Goal: Navigation & Orientation: Find specific page/section

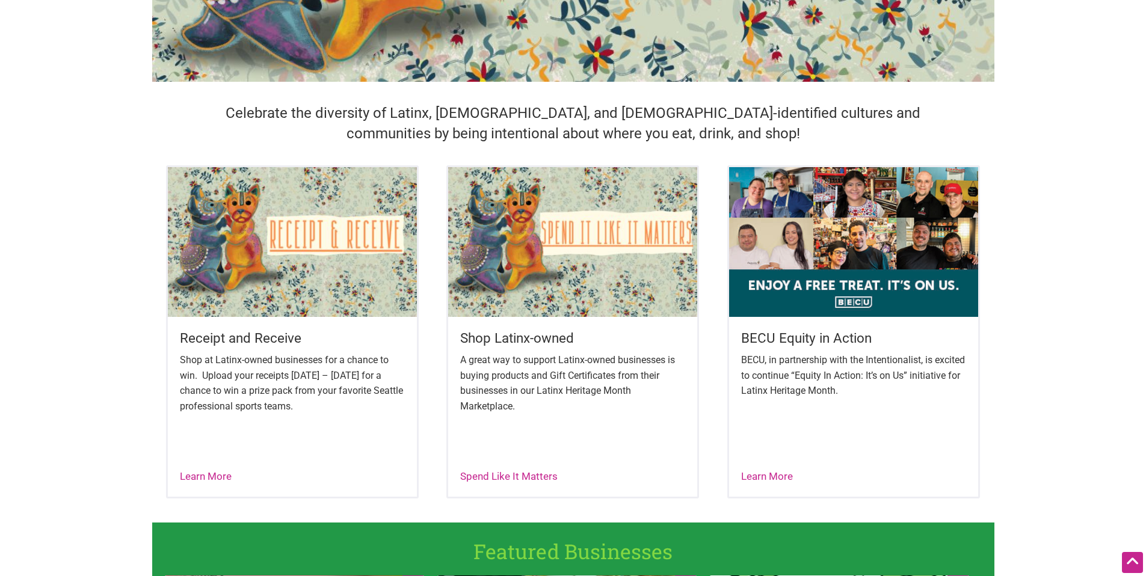
scroll to position [359, 0]
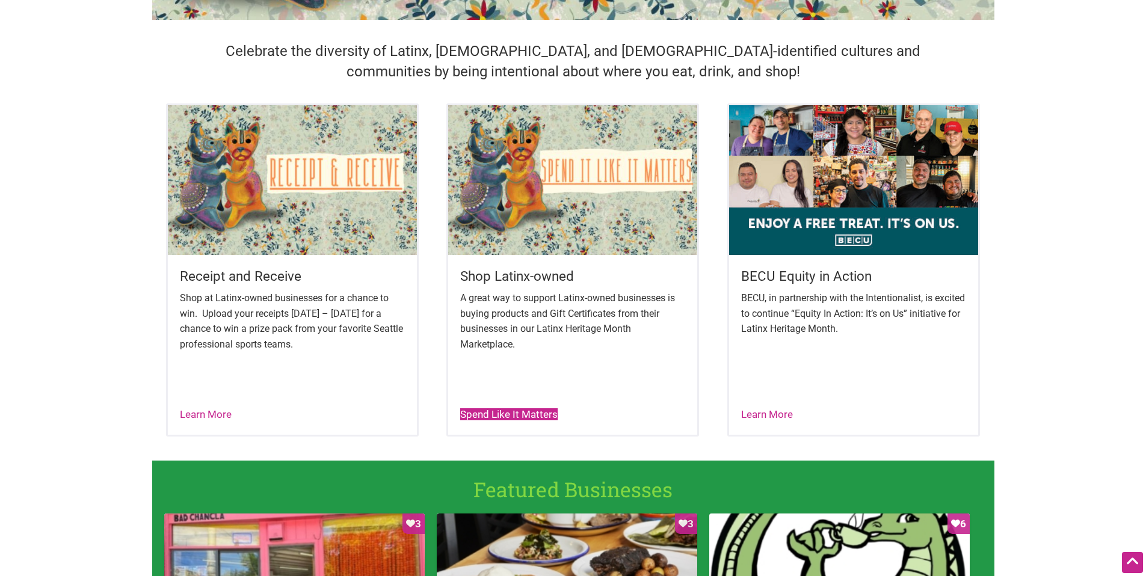
click at [527, 410] on link "Spend Like It Matters" at bounding box center [508, 414] width 97 height 12
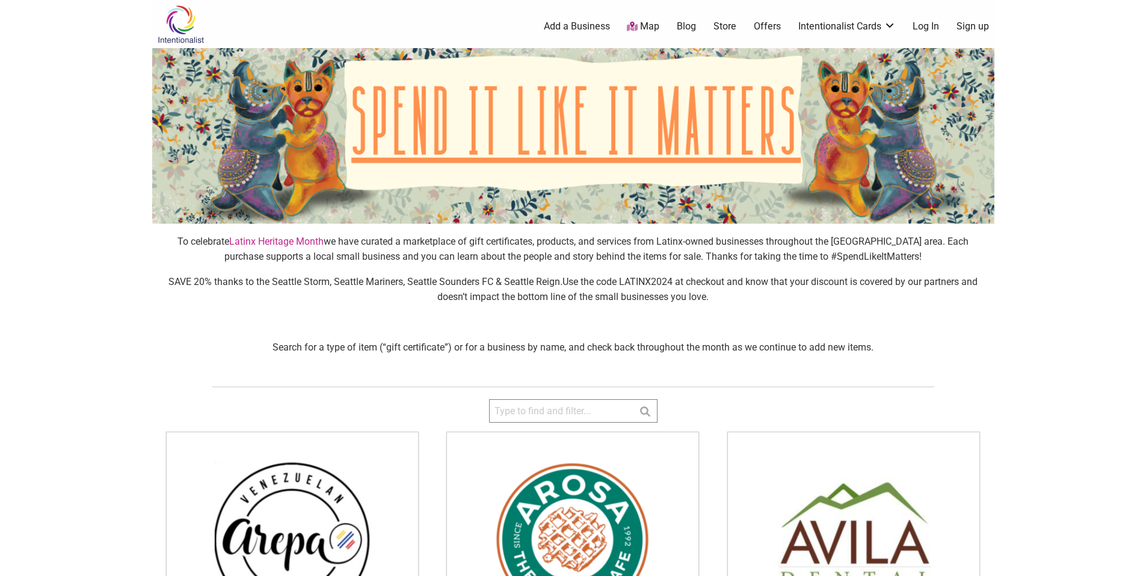
click at [594, 141] on img at bounding box center [573, 136] width 842 height 176
click at [182, 20] on img at bounding box center [180, 24] width 57 height 39
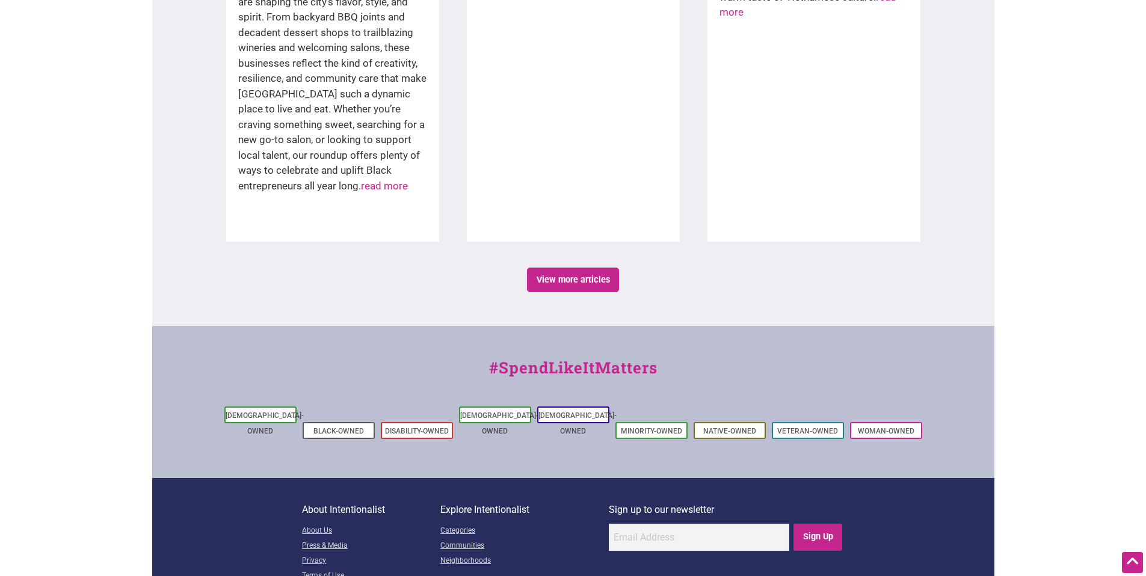
scroll to position [2084, 0]
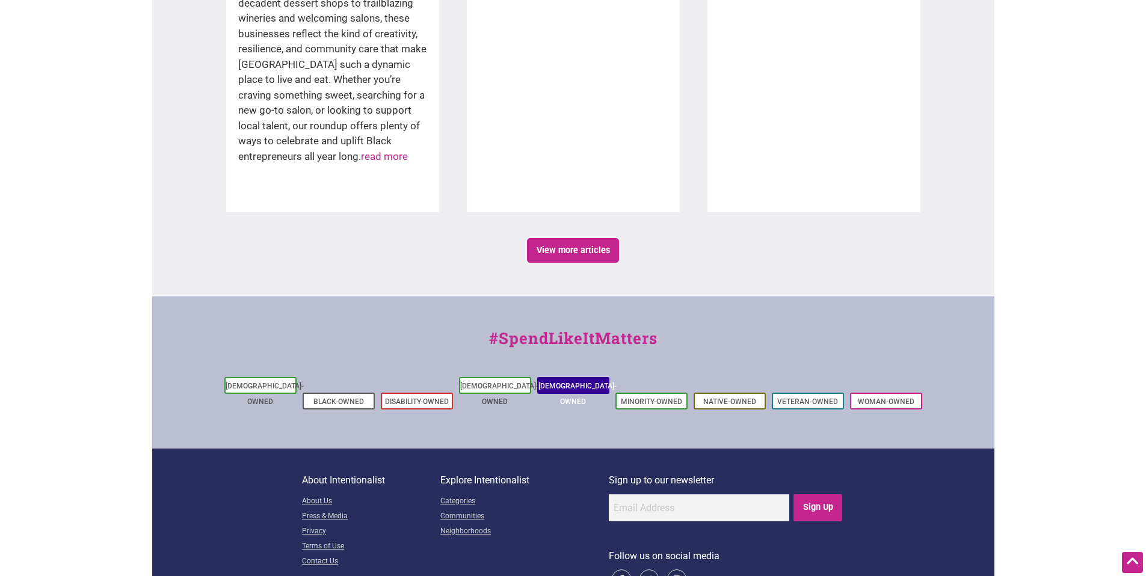
click at [560, 382] on link "[DEMOGRAPHIC_DATA]-Owned" at bounding box center [577, 394] width 78 height 24
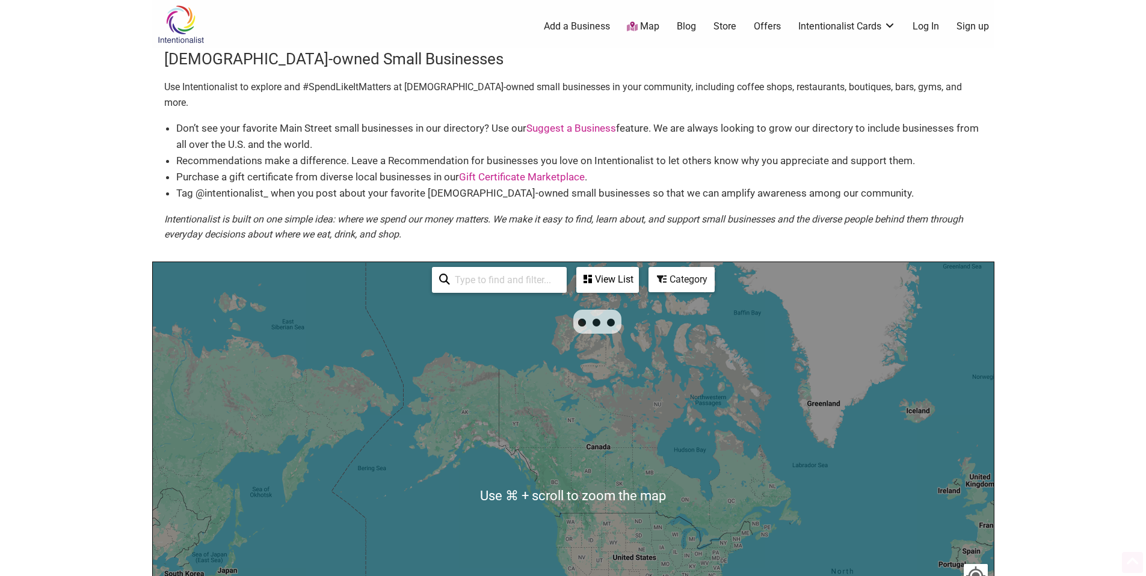
scroll to position [268, 0]
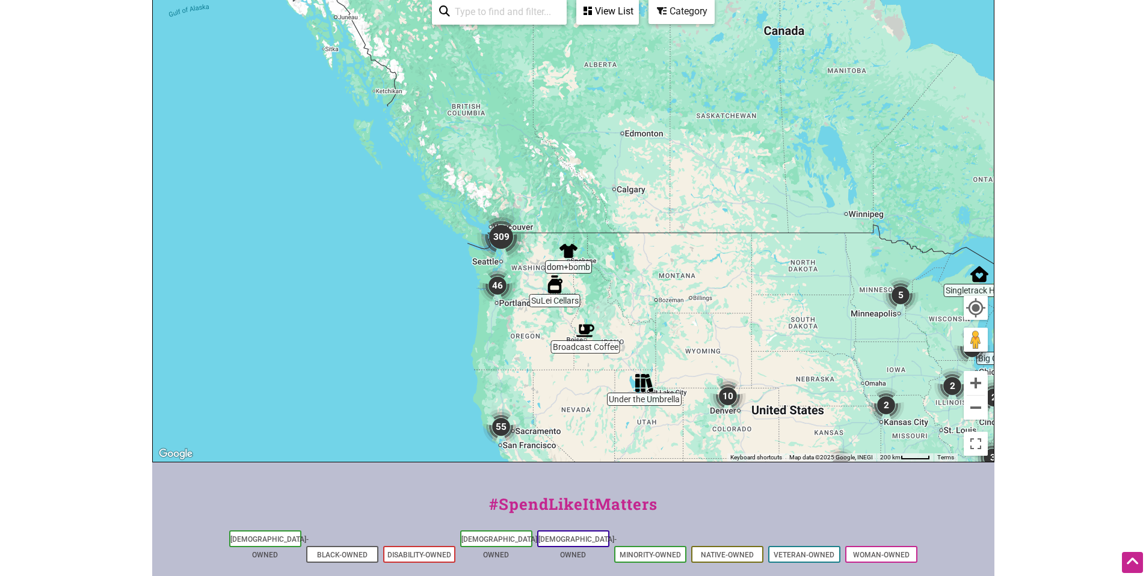
drag, startPoint x: 401, startPoint y: 129, endPoint x: 672, endPoint y: 337, distance: 341.5
click at [672, 337] on div "To navigate, press the arrow keys." at bounding box center [573, 228] width 841 height 468
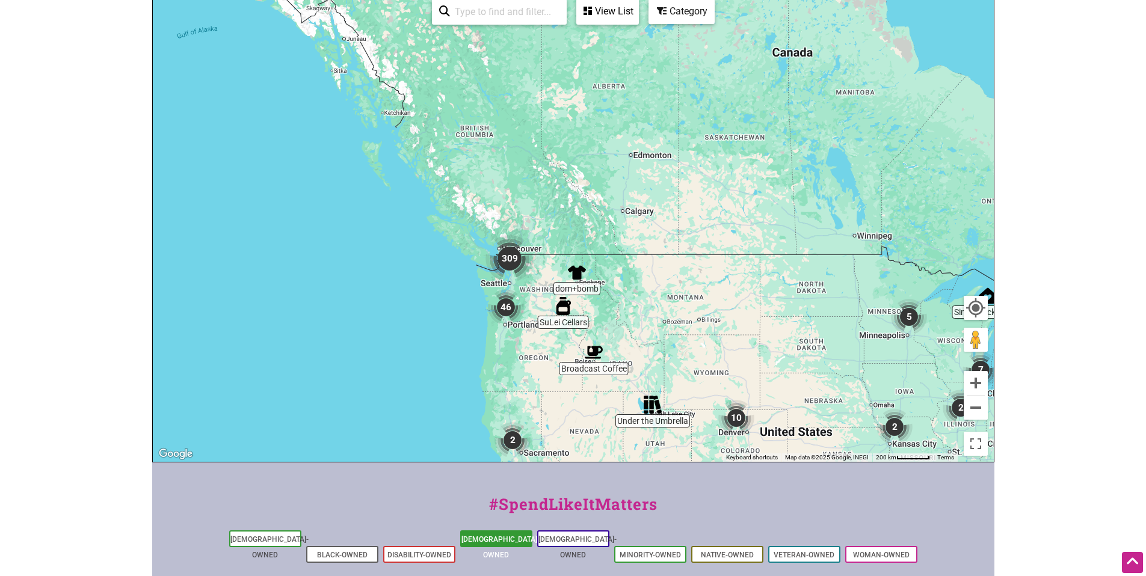
scroll to position [426, 0]
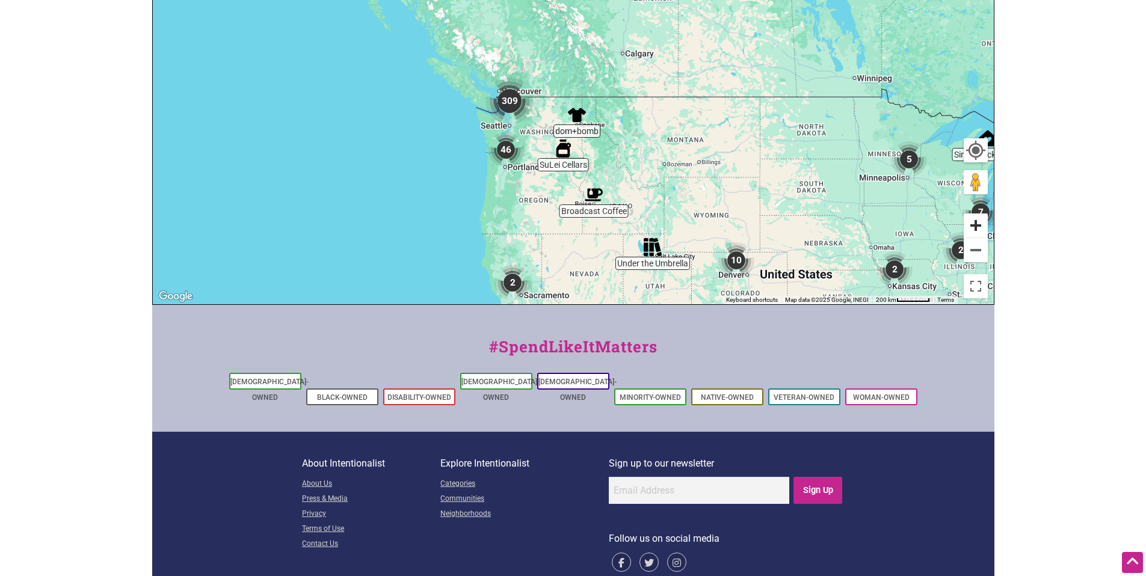
click at [973, 214] on button "Zoom in" at bounding box center [976, 226] width 24 height 24
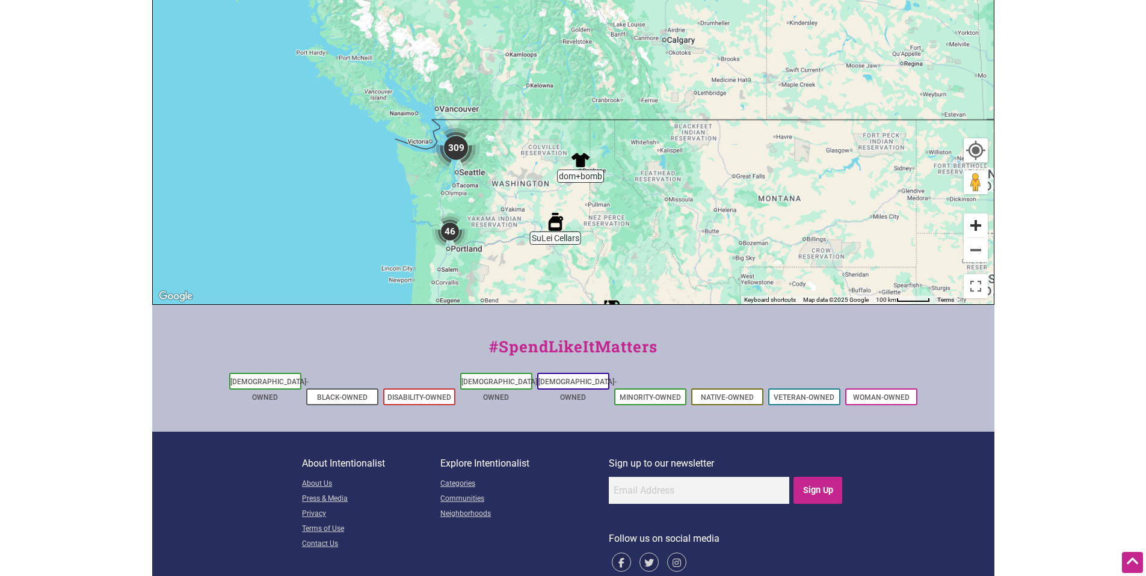
click at [973, 214] on button "Zoom in" at bounding box center [976, 226] width 24 height 24
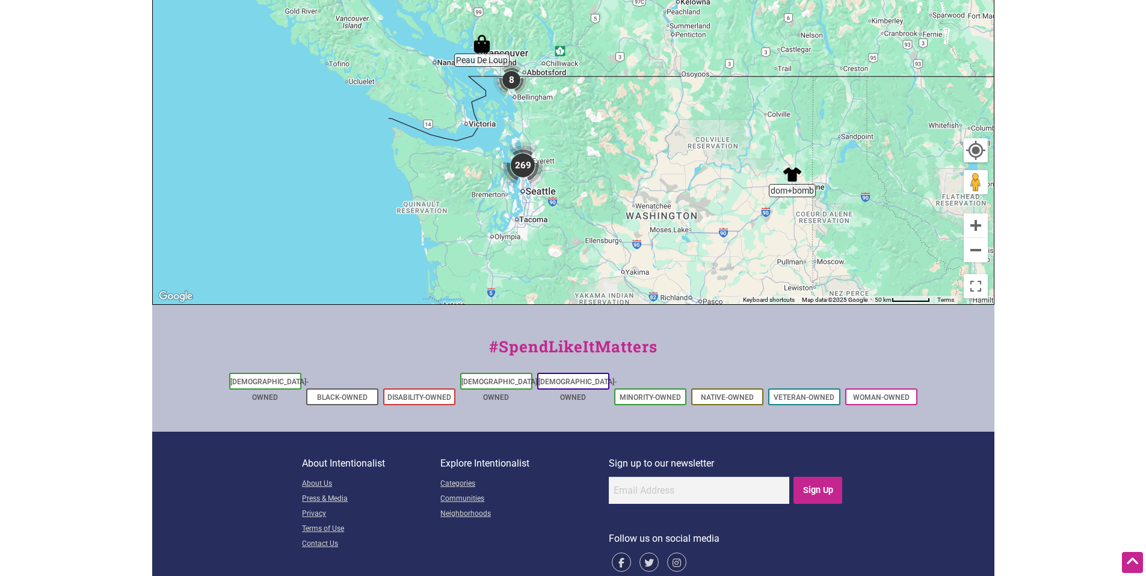
drag, startPoint x: 482, startPoint y: 221, endPoint x: 691, endPoint y: 113, distance: 234.3
click at [689, 115] on div "To navigate, press the arrow keys." at bounding box center [573, 70] width 841 height 468
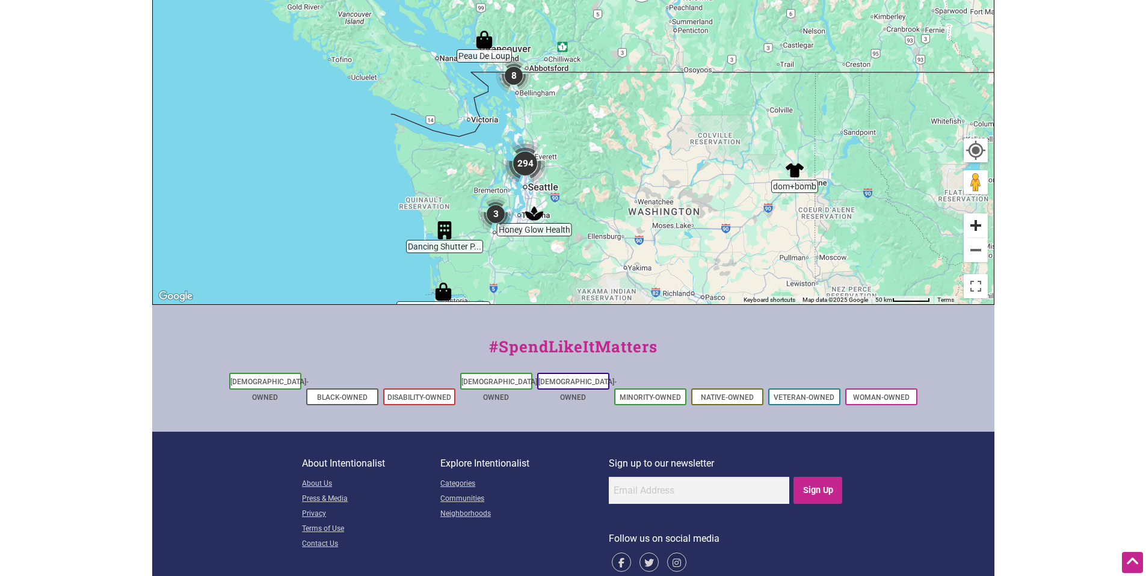
click at [976, 214] on button "Zoom in" at bounding box center [976, 226] width 24 height 24
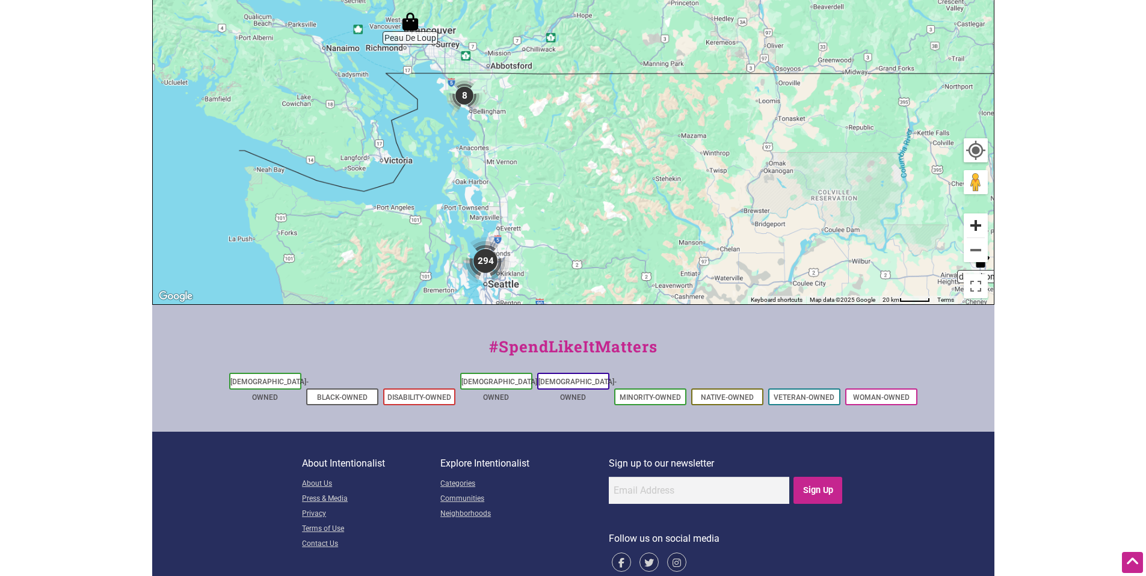
click at [976, 214] on button "Zoom in" at bounding box center [976, 226] width 24 height 24
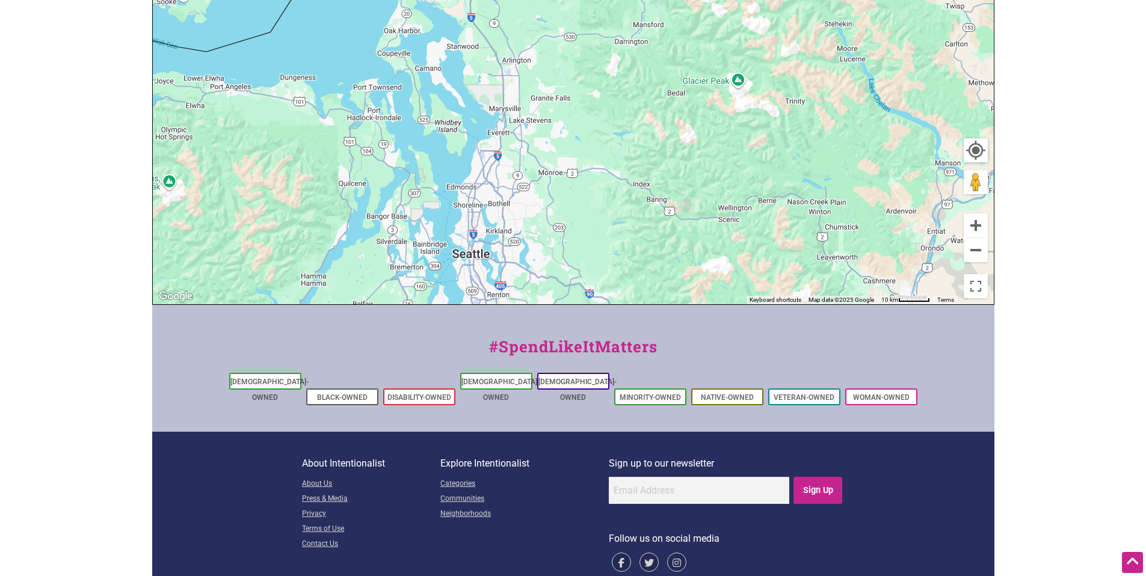
drag, startPoint x: 610, startPoint y: 250, endPoint x: 702, endPoint y: -44, distance: 307.6
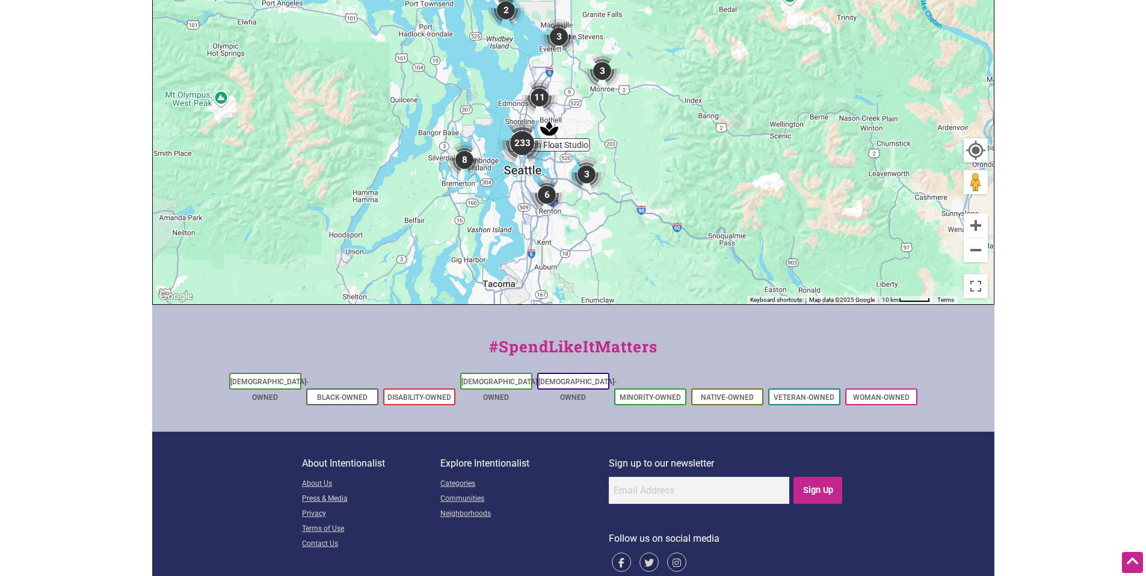
drag, startPoint x: 592, startPoint y: 226, endPoint x: 644, endPoint y: 140, distance: 100.7
click at [644, 140] on div "To navigate, press the arrow keys." at bounding box center [573, 70] width 841 height 468
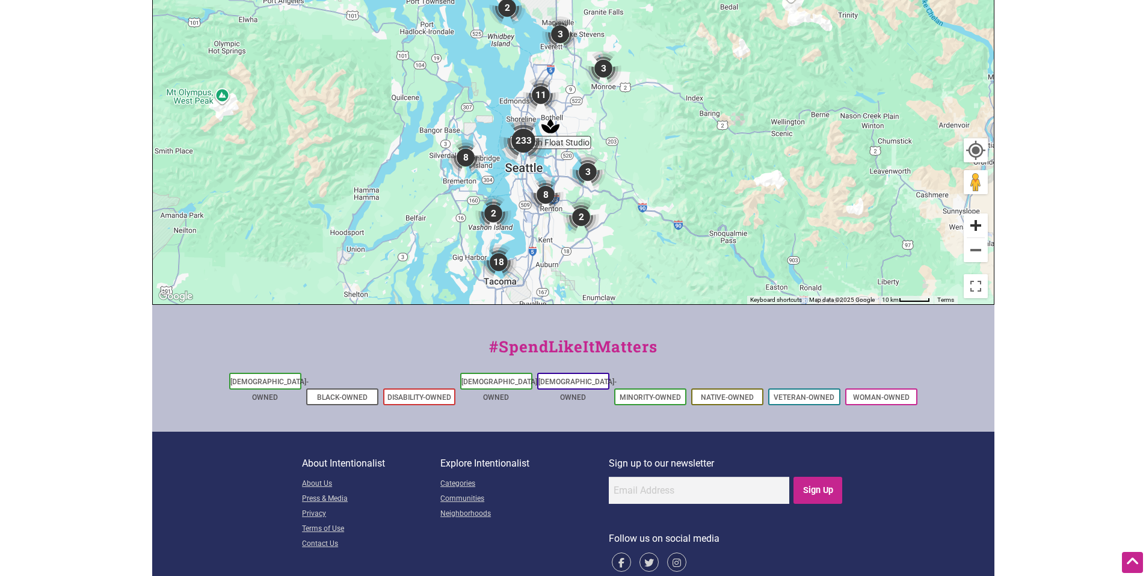
click at [975, 214] on button "Zoom in" at bounding box center [976, 226] width 24 height 24
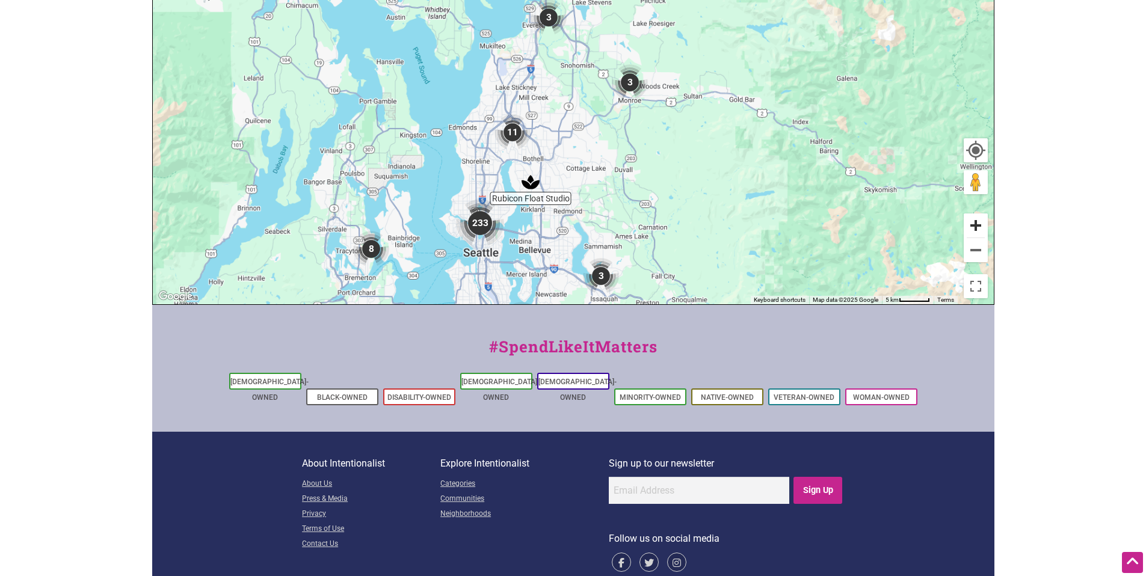
click at [975, 214] on button "Zoom in" at bounding box center [976, 226] width 24 height 24
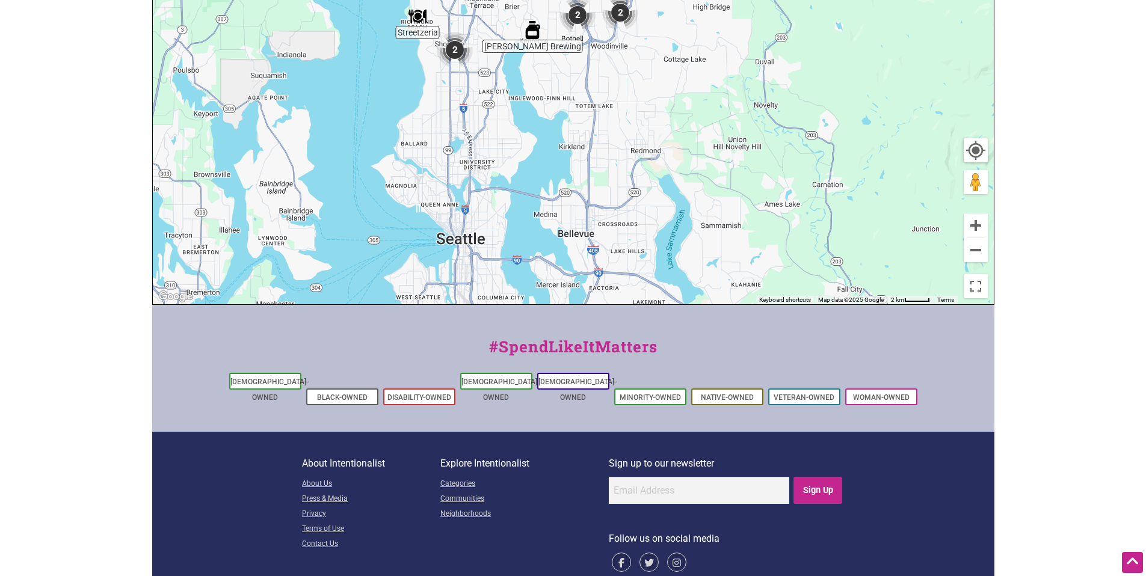
drag, startPoint x: 645, startPoint y: 234, endPoint x: 728, endPoint y: 9, distance: 240.0
click at [728, 10] on div "To navigate, press the arrow keys." at bounding box center [573, 70] width 841 height 468
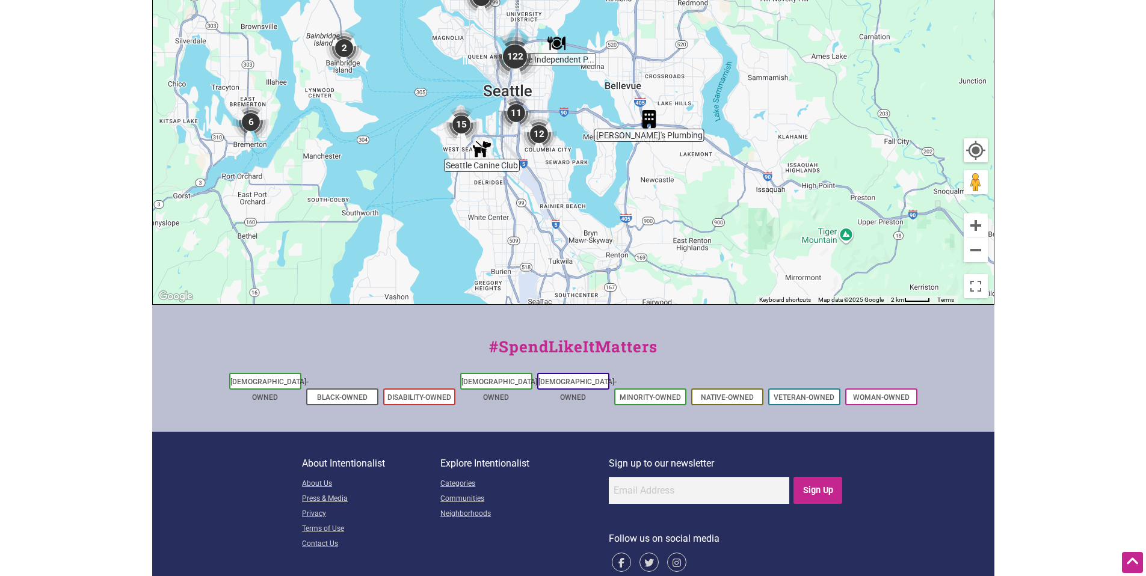
drag, startPoint x: 661, startPoint y: 214, endPoint x: 708, endPoint y: 72, distance: 149.5
click at [708, 72] on div "To navigate, press the arrow keys." at bounding box center [573, 70] width 841 height 468
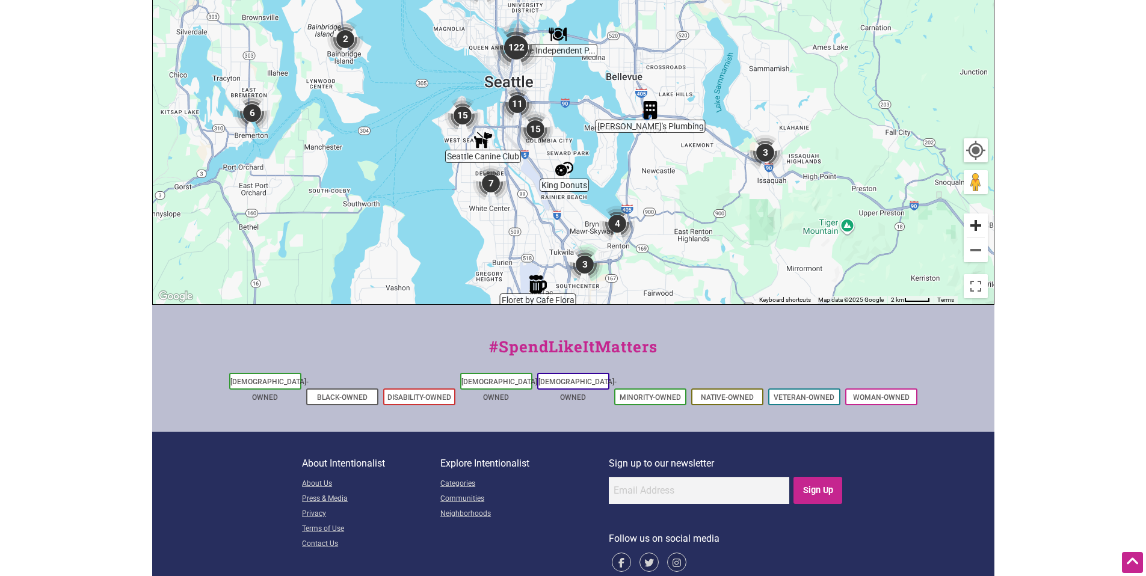
click at [971, 214] on button "Zoom in" at bounding box center [976, 226] width 24 height 24
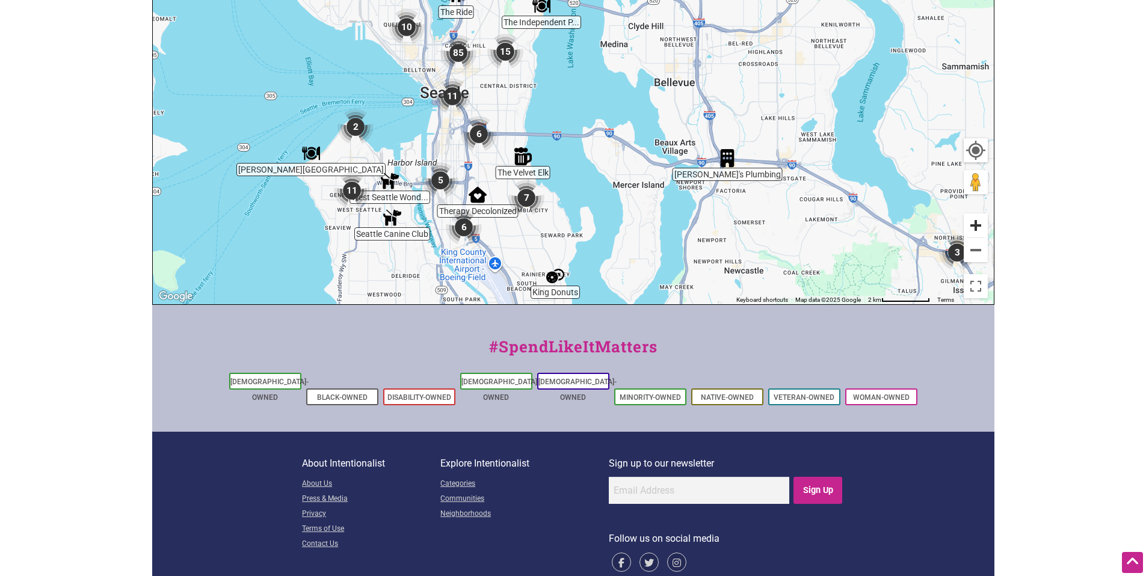
click at [971, 214] on button "Zoom in" at bounding box center [976, 226] width 24 height 24
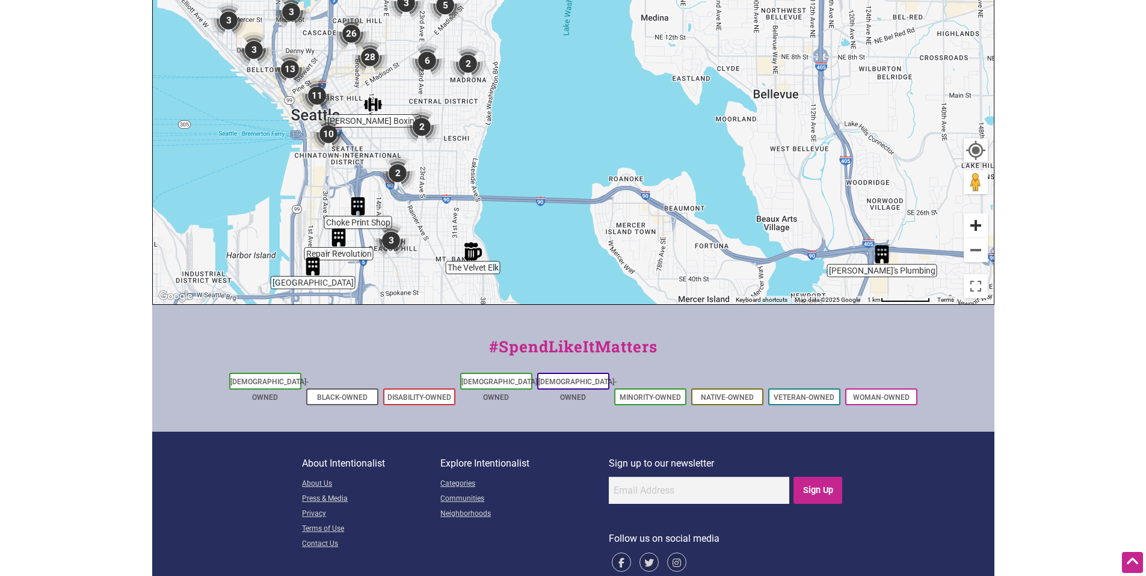
click at [971, 214] on button "Zoom in" at bounding box center [976, 226] width 24 height 24
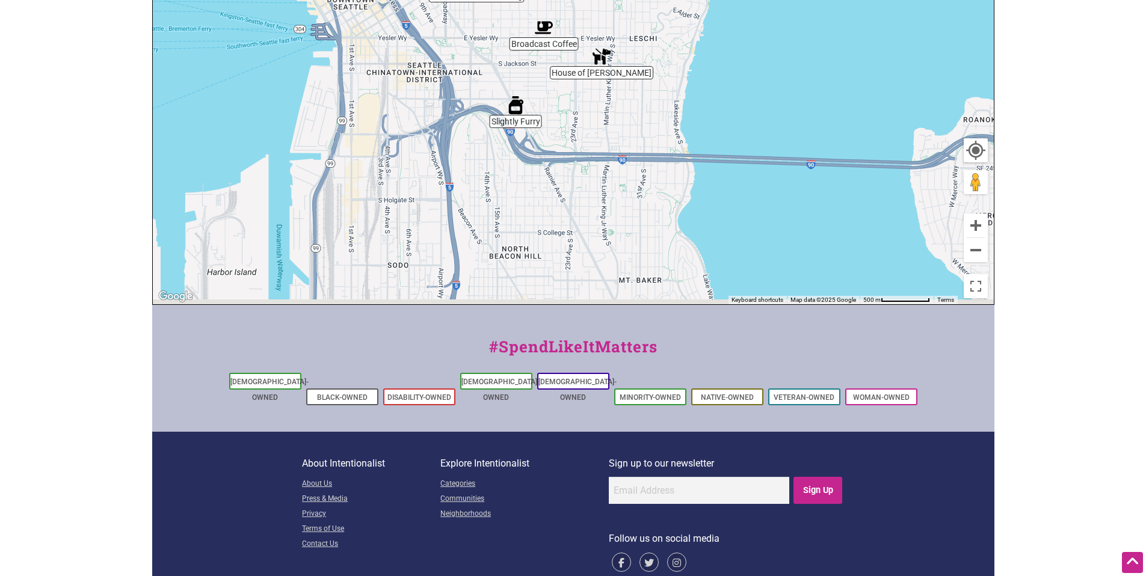
drag, startPoint x: 598, startPoint y: 118, endPoint x: 745, endPoint y: 26, distance: 173.7
click at [745, 26] on div "To navigate, press the arrow keys." at bounding box center [573, 70] width 841 height 468
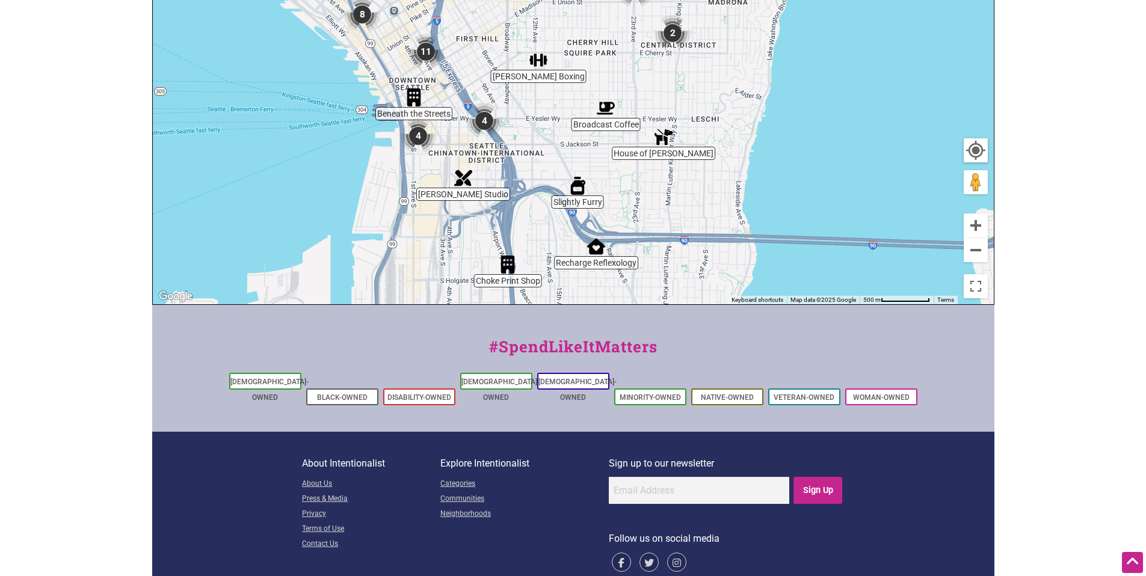
drag, startPoint x: 601, startPoint y: 94, endPoint x: 647, endPoint y: 183, distance: 100.1
click at [647, 183] on div "To navigate, press the arrow keys." at bounding box center [573, 70] width 841 height 468
click at [979, 214] on button "Zoom in" at bounding box center [976, 226] width 24 height 24
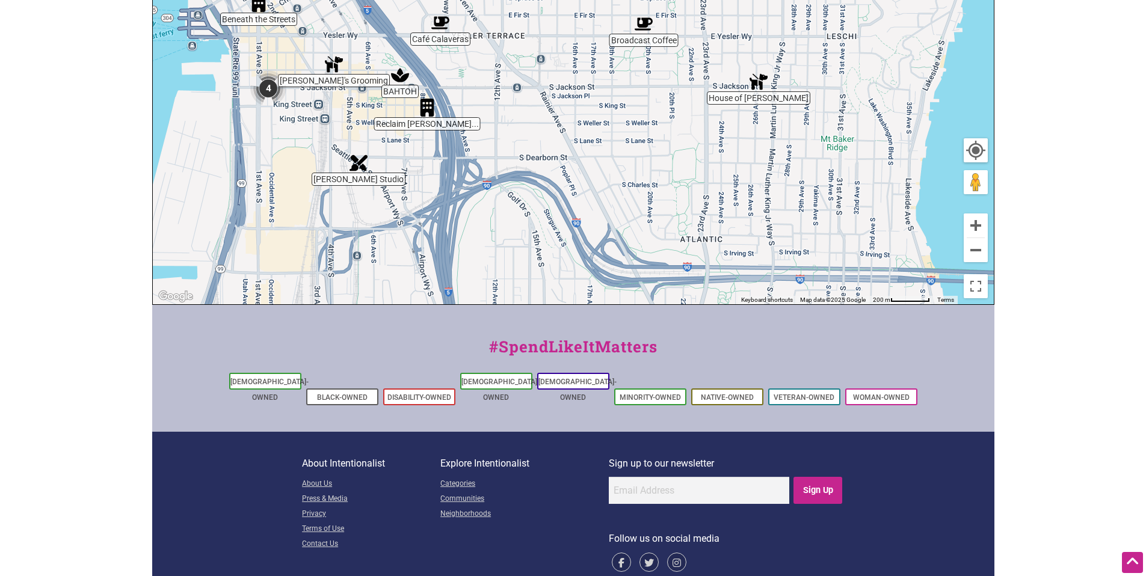
drag, startPoint x: 523, startPoint y: 247, endPoint x: 528, endPoint y: 108, distance: 138.5
click at [528, 108] on div "To navigate, press the arrow keys." at bounding box center [573, 70] width 841 height 468
click at [397, 72] on div "To navigate, press the arrow keys." at bounding box center [573, 70] width 841 height 468
click at [398, 79] on div "To navigate, press the arrow keys." at bounding box center [573, 70] width 841 height 468
click at [400, 66] on img "BAHTOH" at bounding box center [400, 75] width 18 height 18
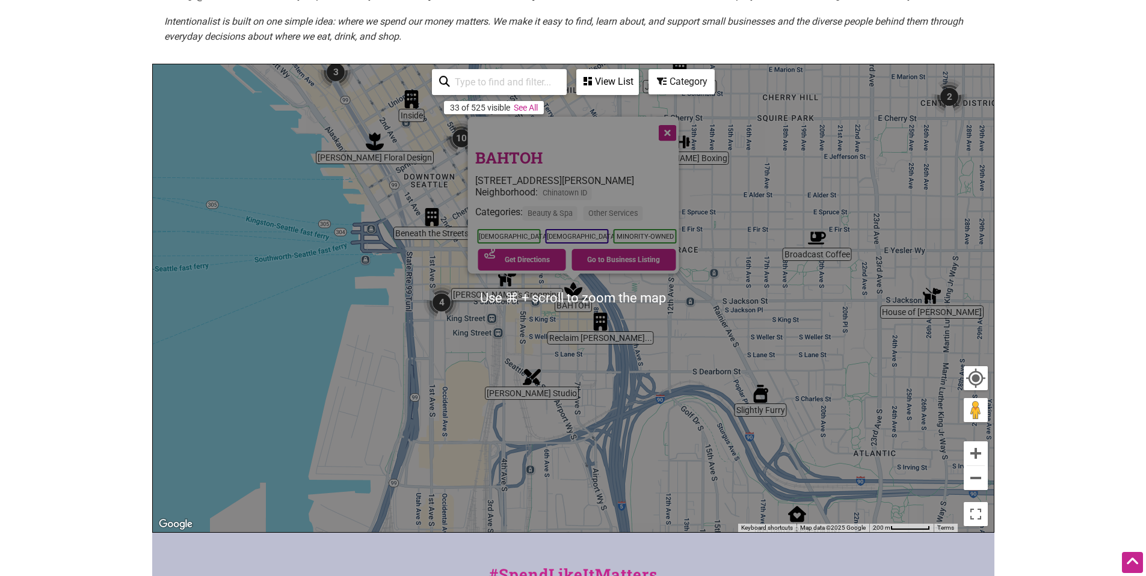
scroll to position [190, 0]
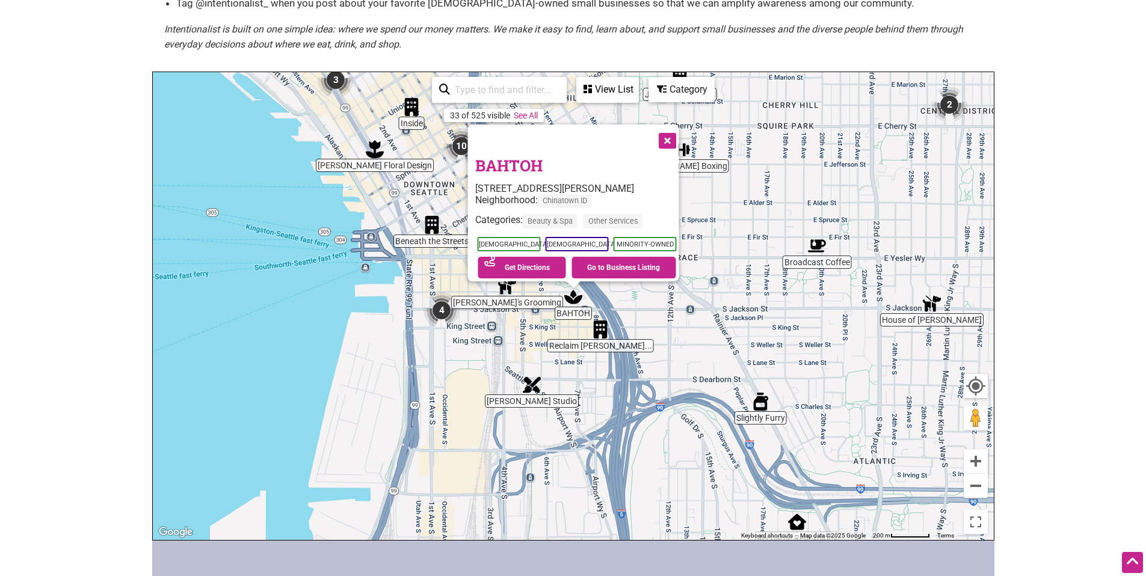
click at [598, 321] on img "Reclaim Clay Collective" at bounding box center [600, 330] width 18 height 18
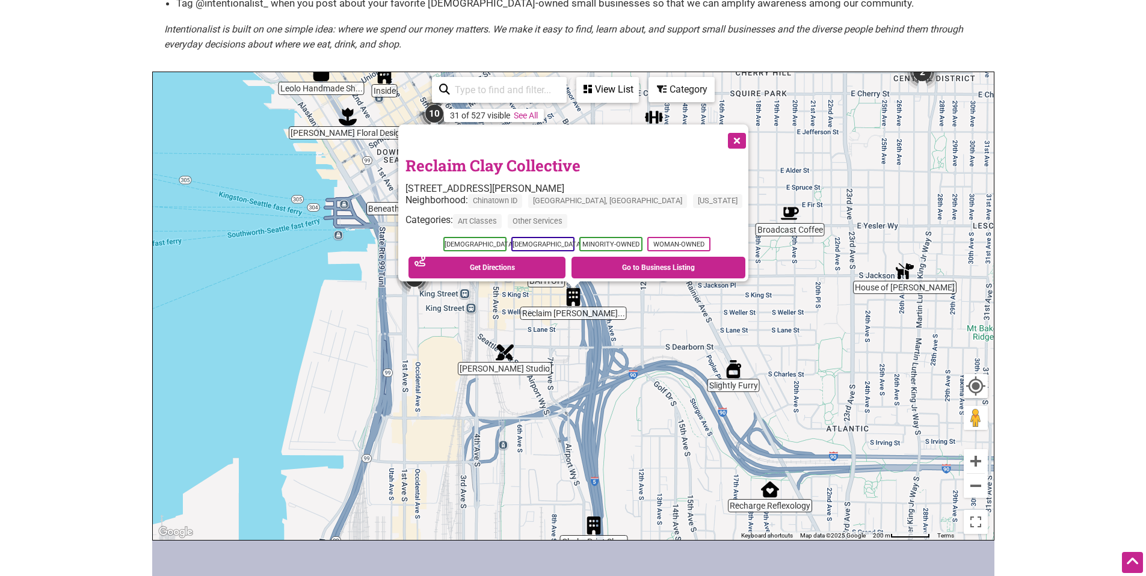
click at [533, 155] on link "Reclaim Clay Collective" at bounding box center [492, 165] width 175 height 20
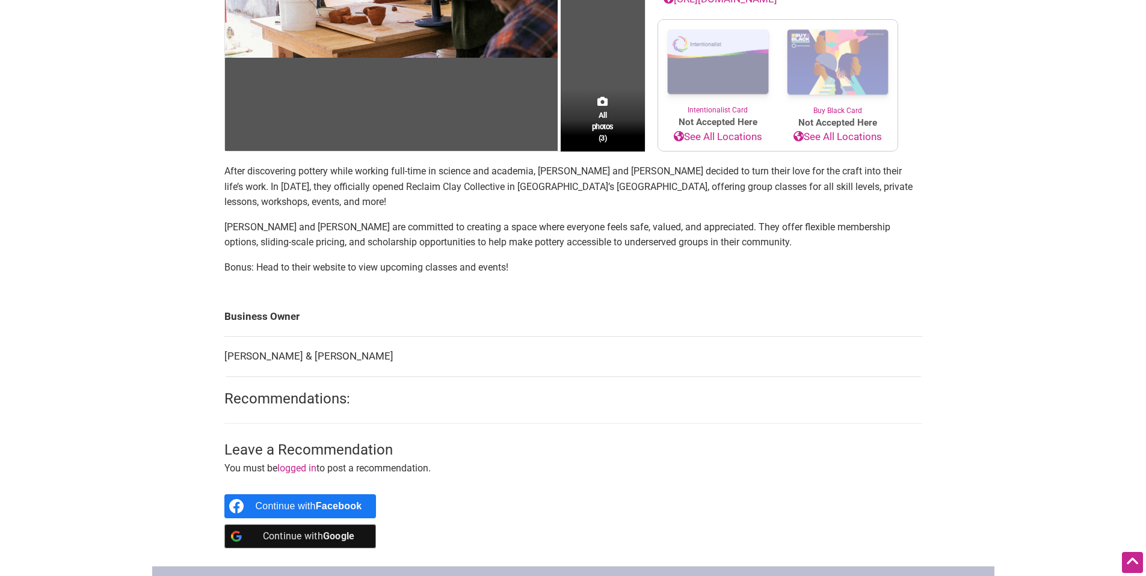
scroll to position [23, 0]
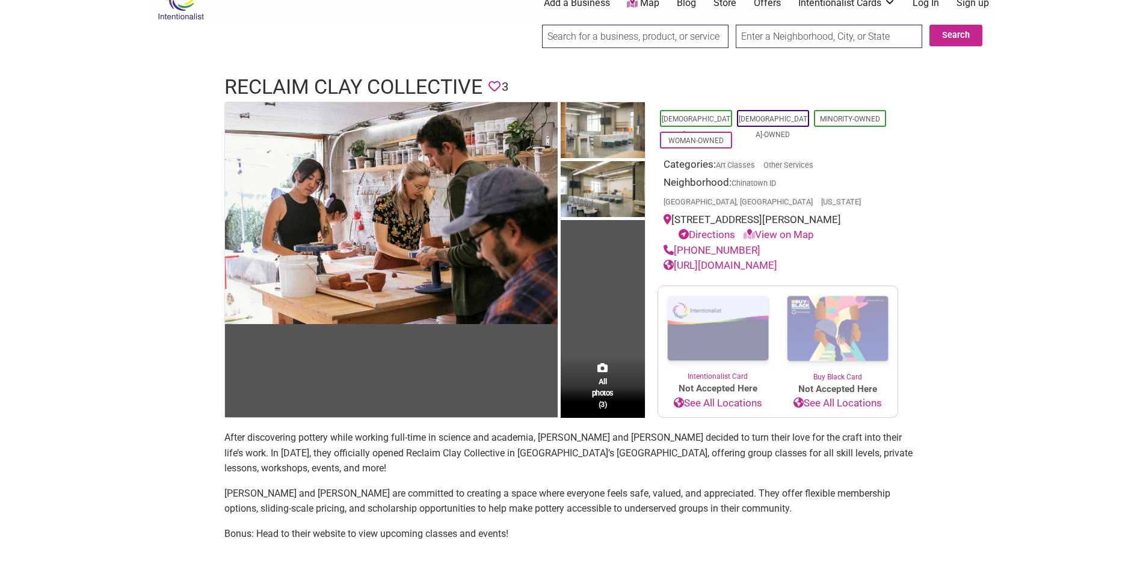
click at [777, 259] on link "[URL][DOMAIN_NAME]" at bounding box center [720, 265] width 114 height 12
